Goal: Transaction & Acquisition: Purchase product/service

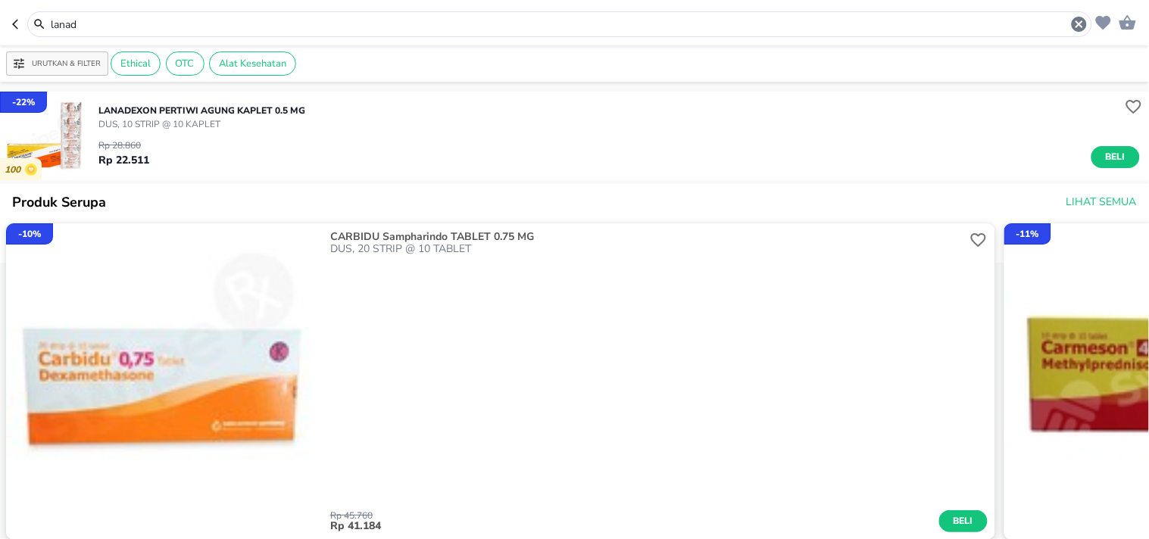
drag, startPoint x: 94, startPoint y: 20, endPoint x: 29, endPoint y: 23, distance: 65.3
click at [29, 23] on div "lanad" at bounding box center [559, 24] width 1065 height 26
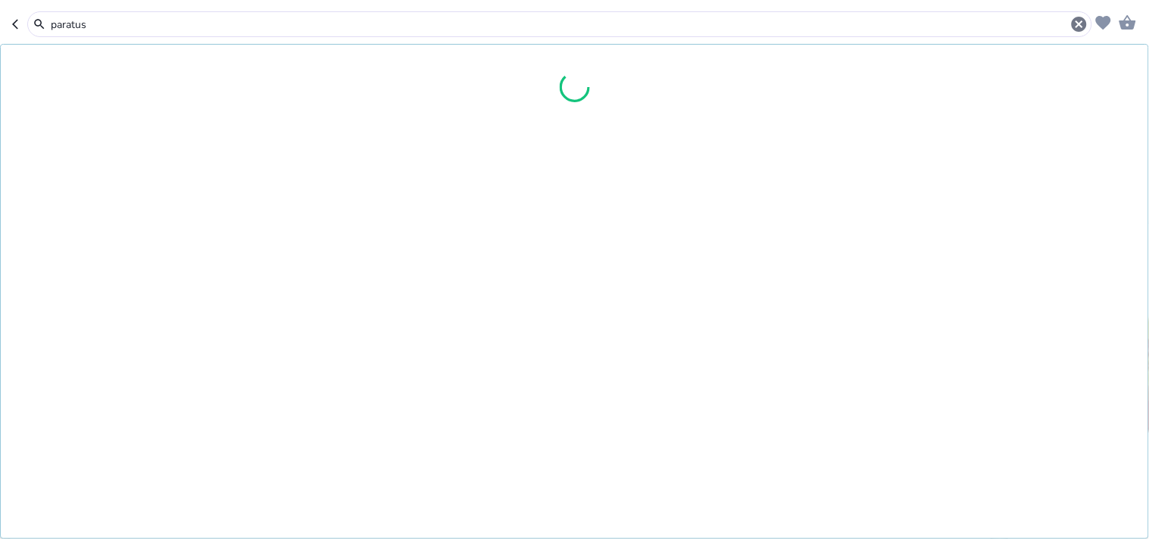
type input "paratus"
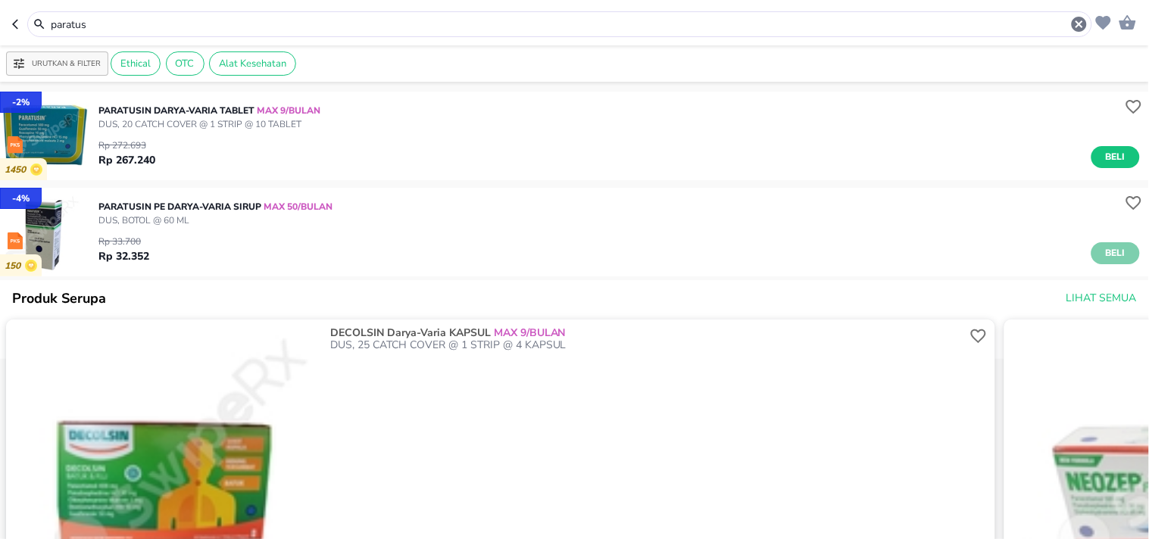
click at [1107, 256] on span "Beli" at bounding box center [1116, 253] width 26 height 16
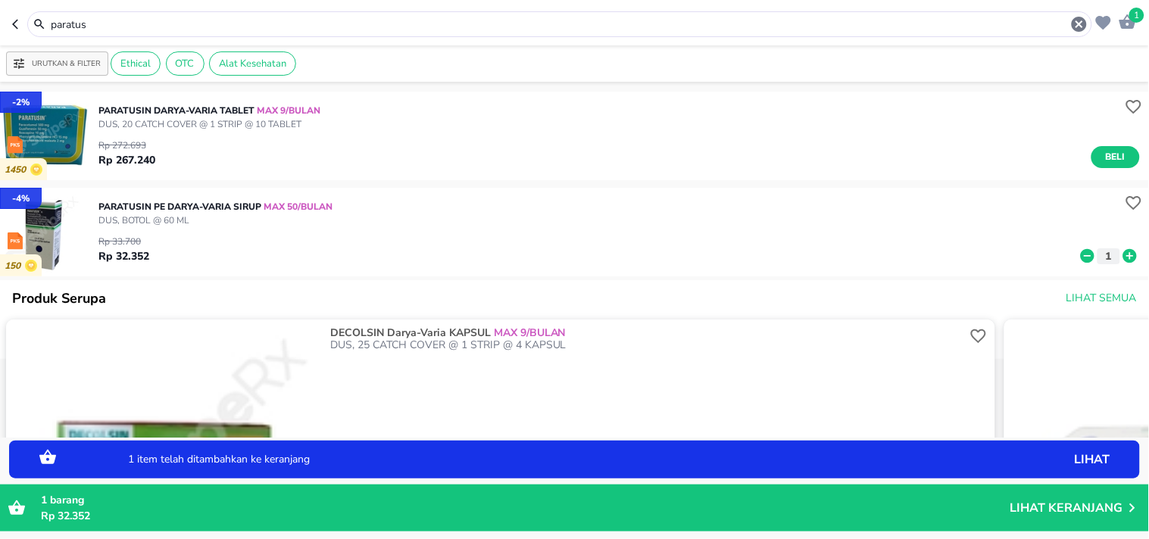
click at [1124, 255] on icon at bounding box center [1131, 256] width 14 height 14
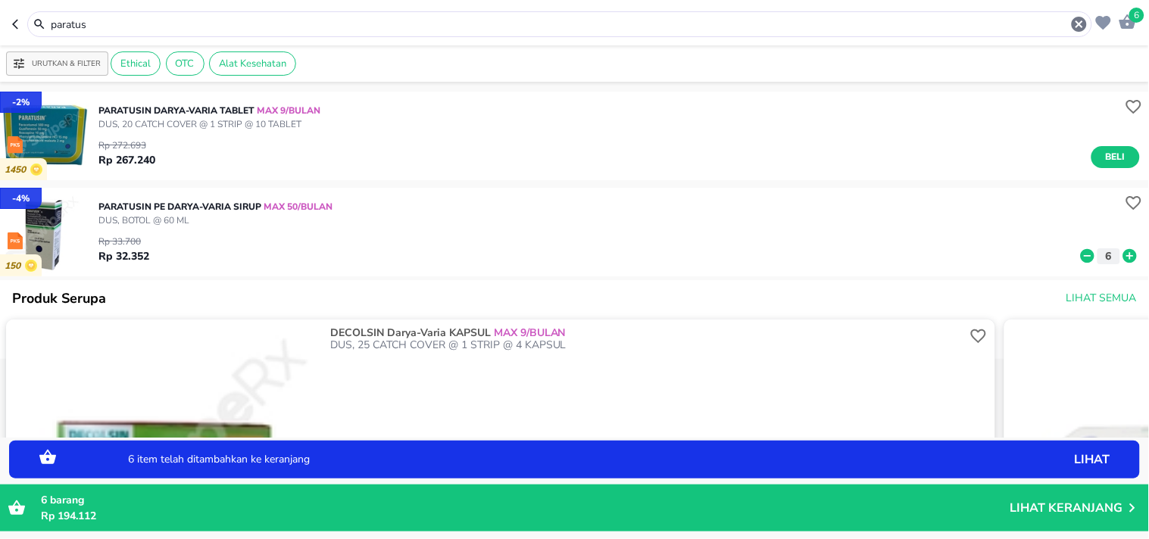
click at [1124, 255] on icon at bounding box center [1131, 256] width 14 height 14
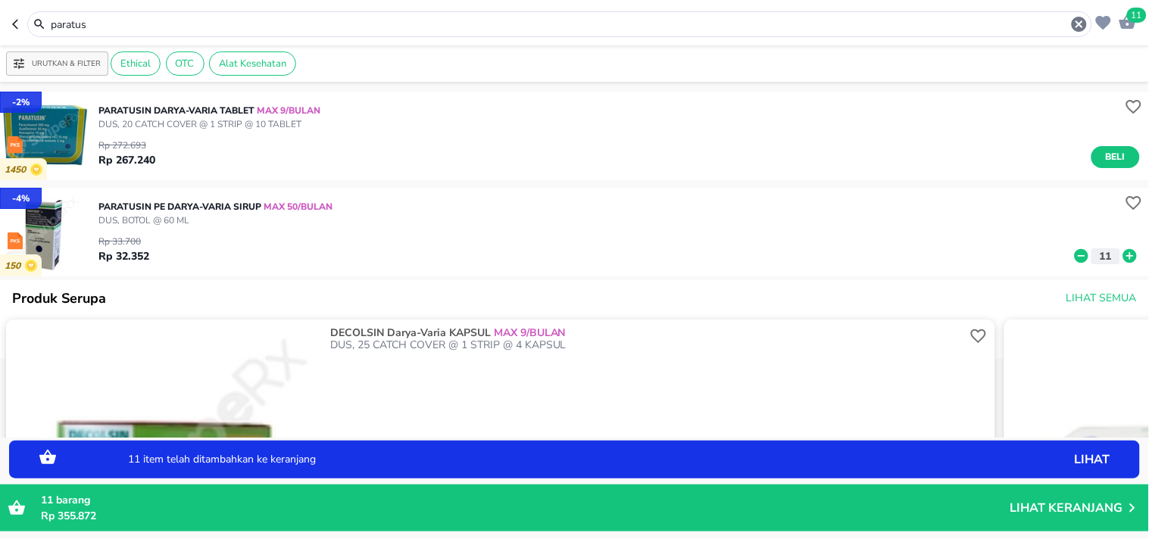
click at [1124, 254] on icon at bounding box center [1131, 256] width 14 height 14
drag, startPoint x: 1093, startPoint y: 159, endPoint x: 924, endPoint y: 205, distance: 174.2
click at [1103, 161] on span "Beli" at bounding box center [1116, 157] width 26 height 16
